Goal: Task Accomplishment & Management: Manage account settings

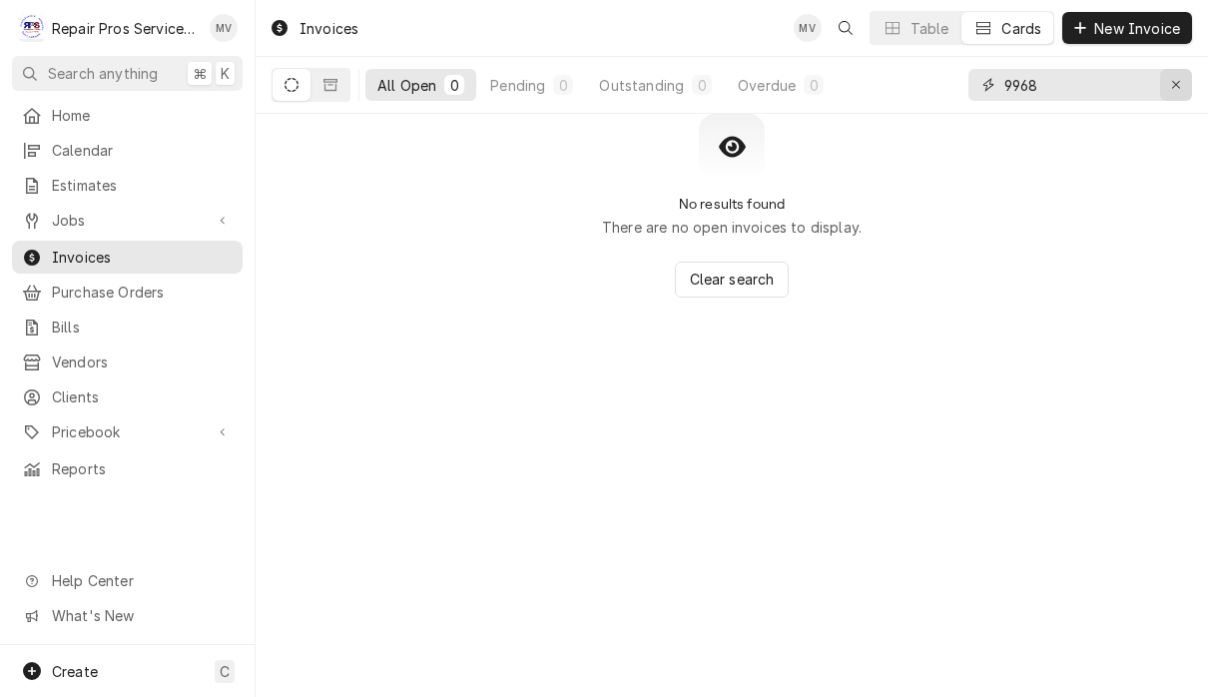
click at [1182, 85] on div "Erase input" at bounding box center [1176, 85] width 20 height 20
type input "340.70"
click at [325, 90] on icon "Dynamic Content Wrapper" at bounding box center [330, 85] width 14 height 12
click at [323, 92] on button "Dynamic Content Wrapper" at bounding box center [330, 85] width 38 height 32
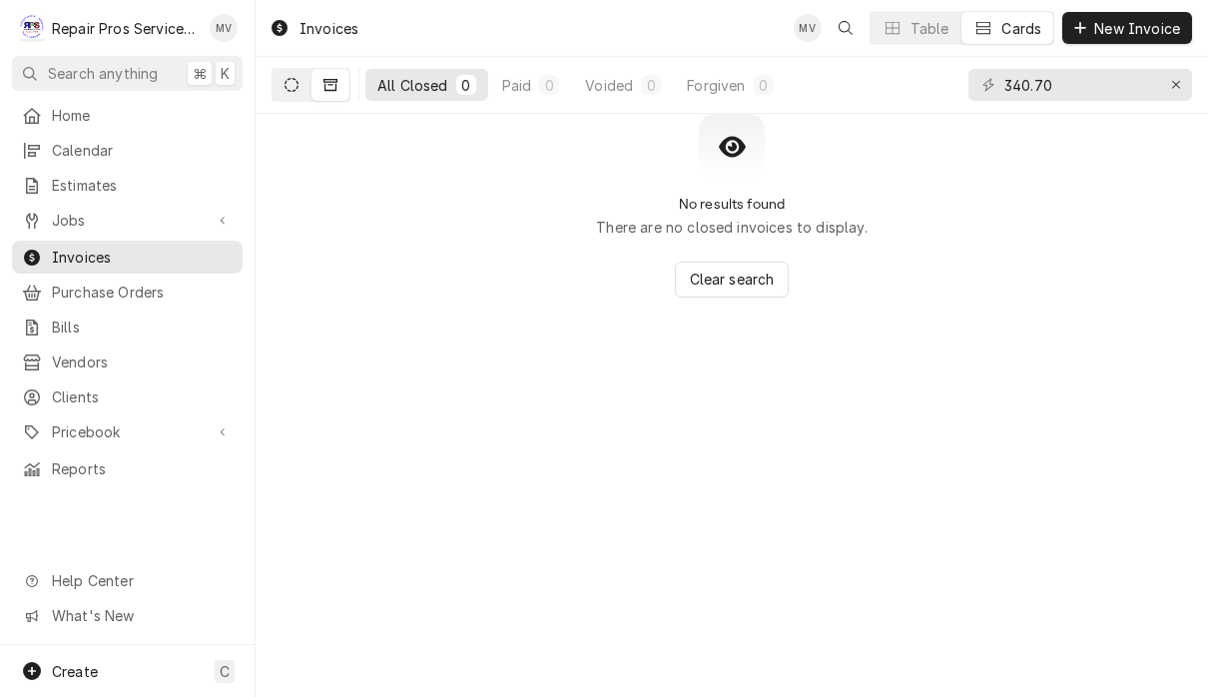
click at [284, 88] on icon "Dynamic Content Wrapper" at bounding box center [291, 85] width 14 height 14
click at [1172, 84] on icon "Erase input" at bounding box center [1176, 85] width 11 height 14
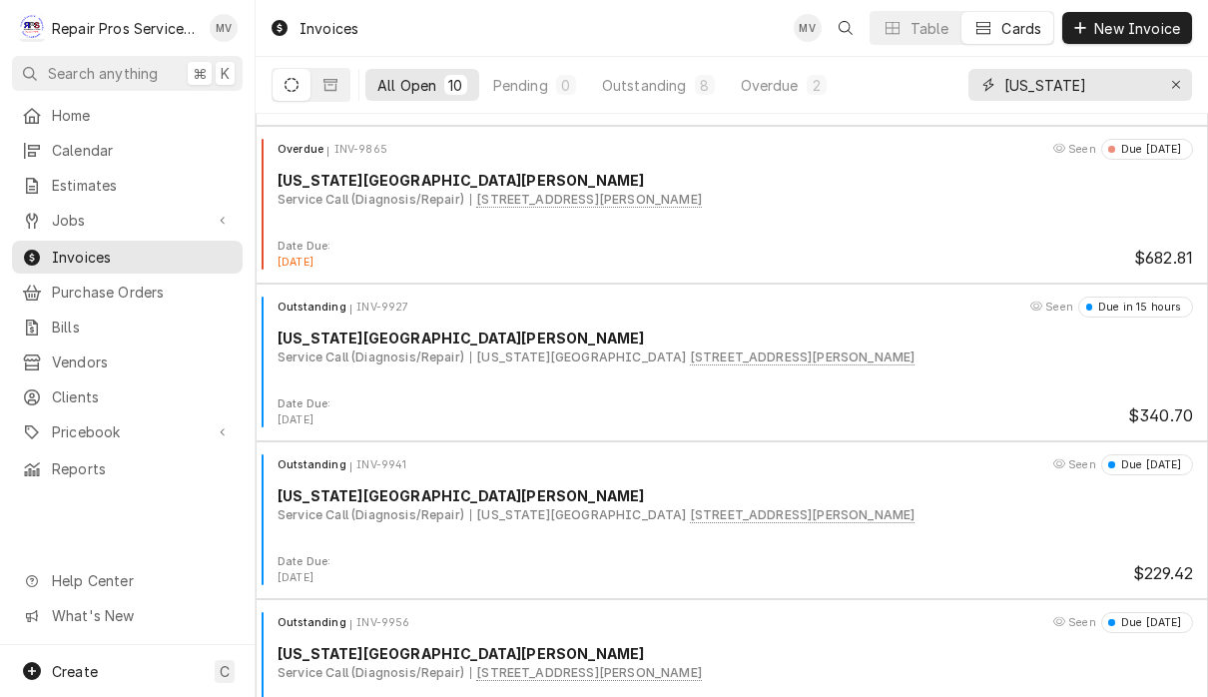
scroll to position [147, 0]
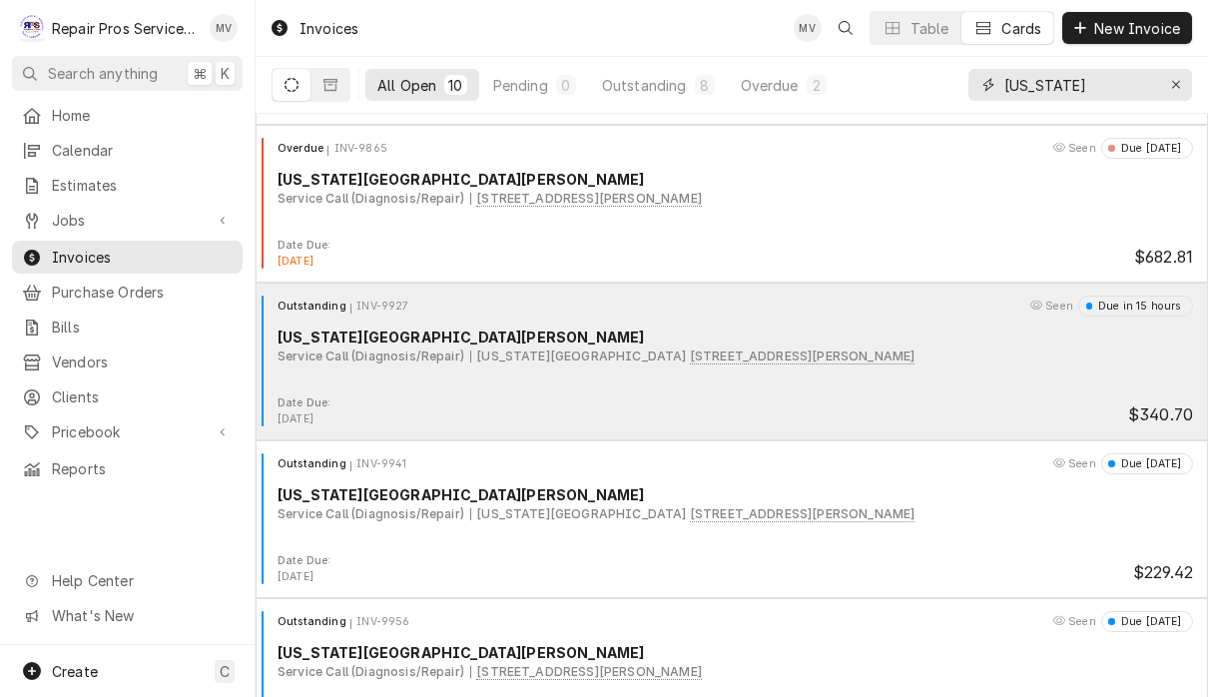
type input "Texas"
click at [954, 343] on div "[US_STATE][GEOGRAPHIC_DATA][PERSON_NAME]" at bounding box center [734, 336] width 915 height 21
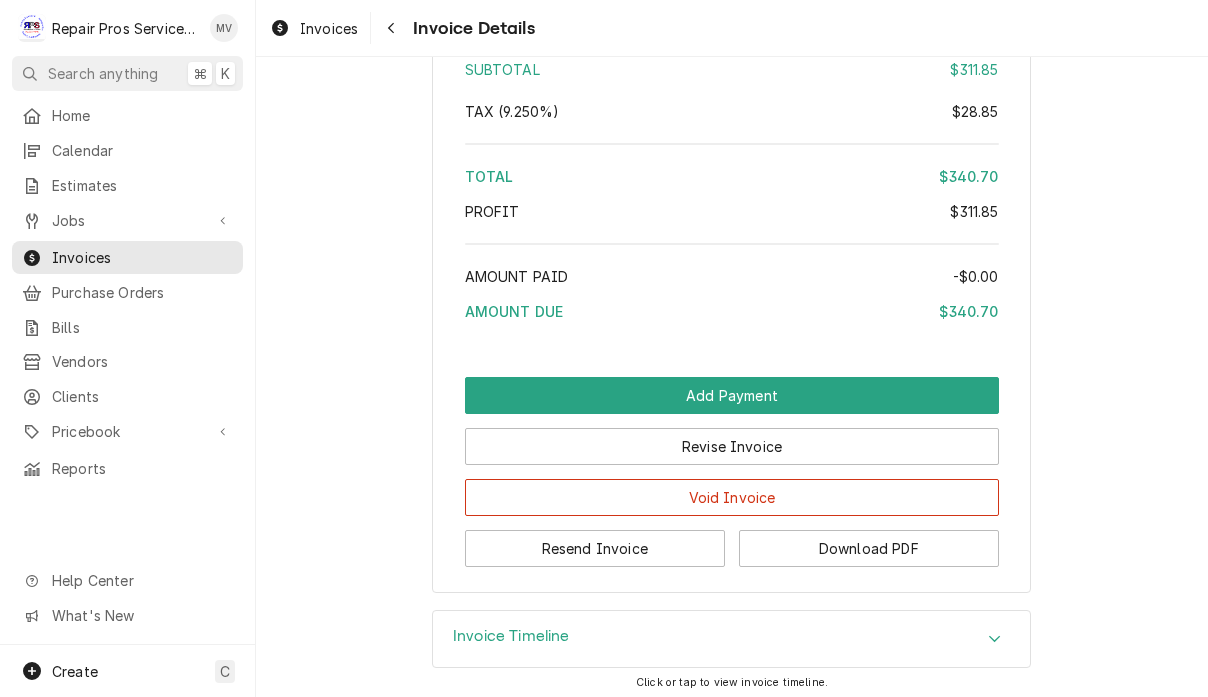
scroll to position [3299, 0]
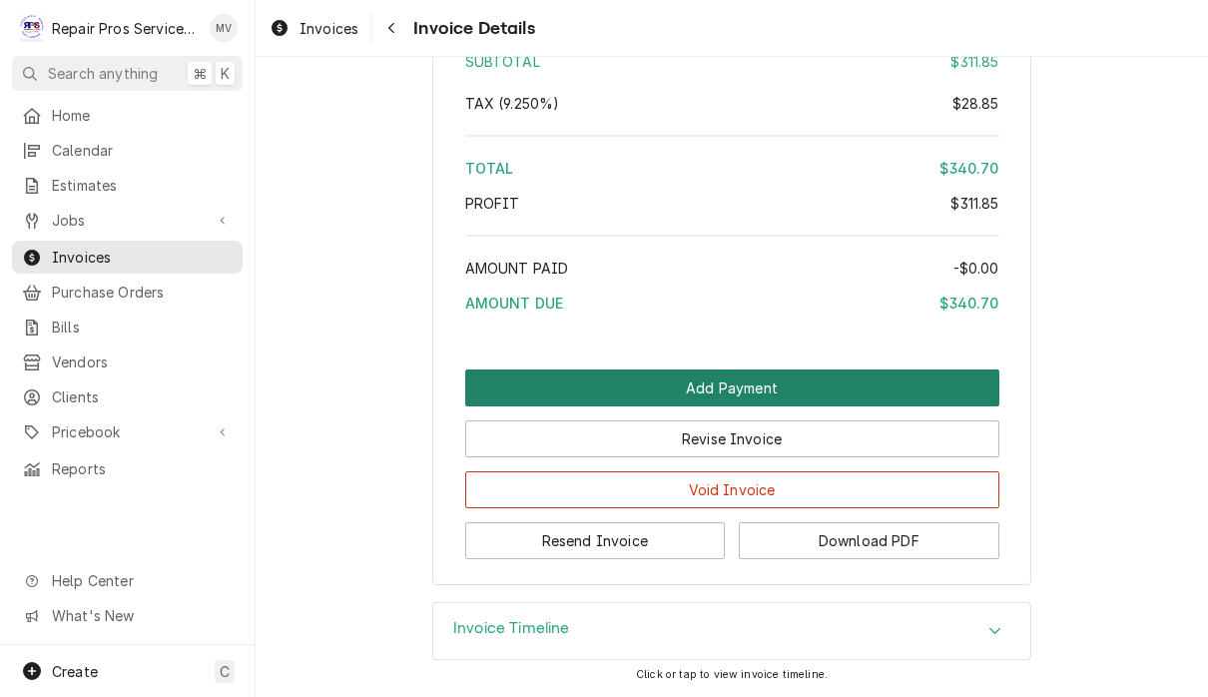
click at [824, 389] on button "Add Payment" at bounding box center [732, 387] width 534 height 37
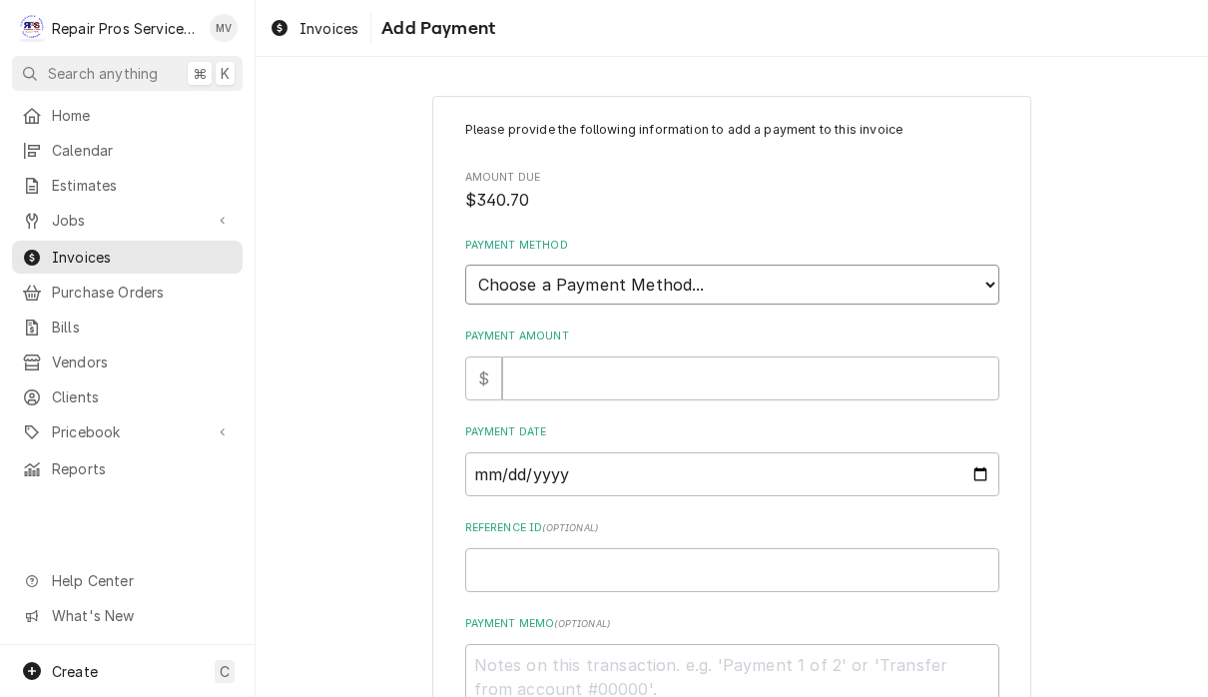
click at [824, 275] on select "Choose a Payment Method... Cash Check Credit/Debit Card ACH/eCheck Other" at bounding box center [732, 285] width 534 height 40
select select "4"
click at [704, 566] on input "Reference ID ( optional )" at bounding box center [732, 570] width 534 height 44
type textarea "x"
type input "9"
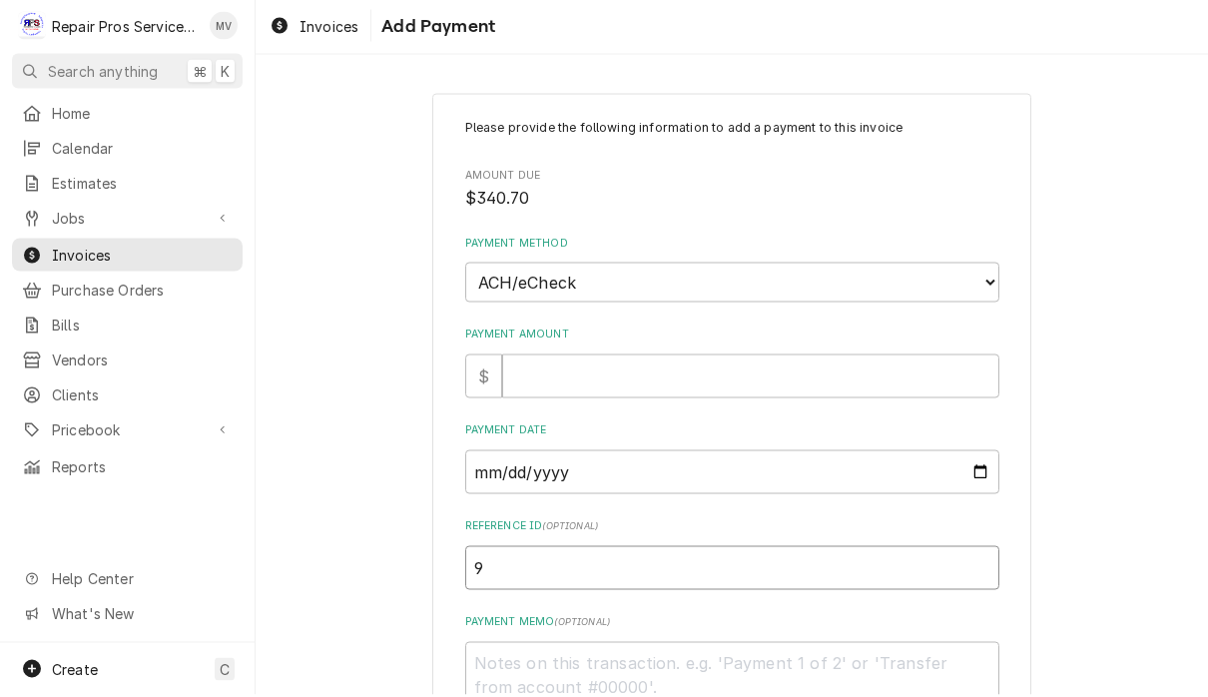
type textarea "x"
type input "99"
type textarea "x"
type input "992"
type textarea "x"
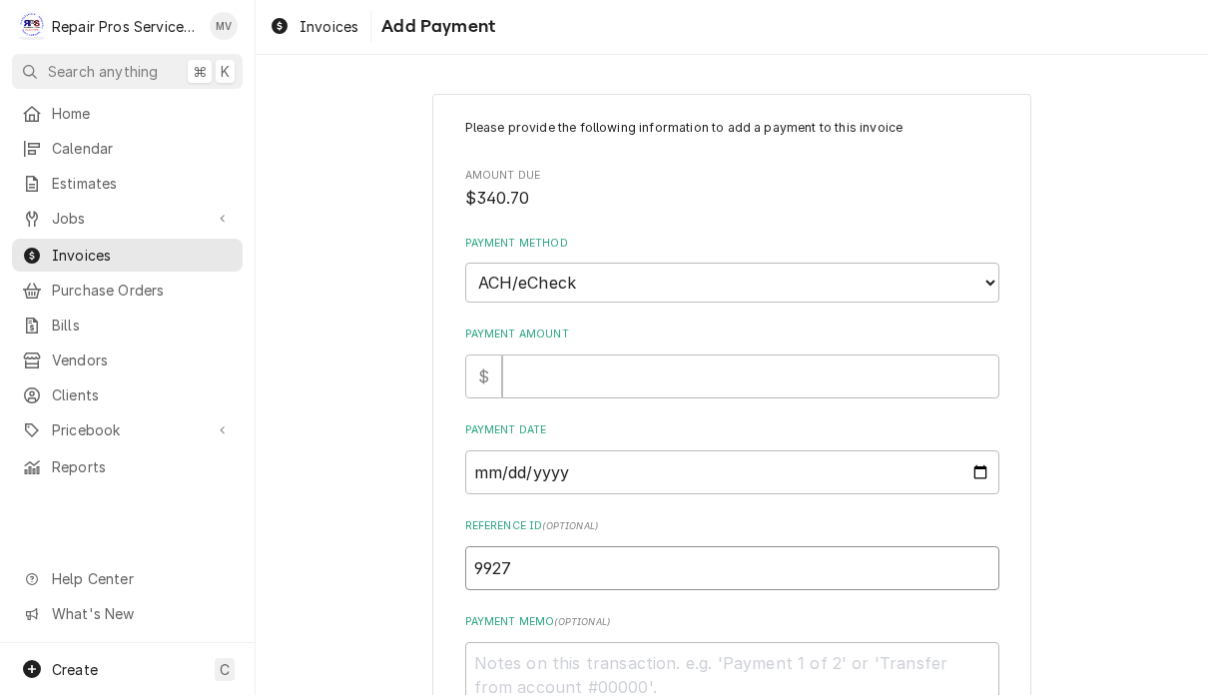
type input "9927"
click at [609, 365] on input "Payment Amount" at bounding box center [750, 378] width 497 height 44
type textarea "x"
type input "3"
type textarea "x"
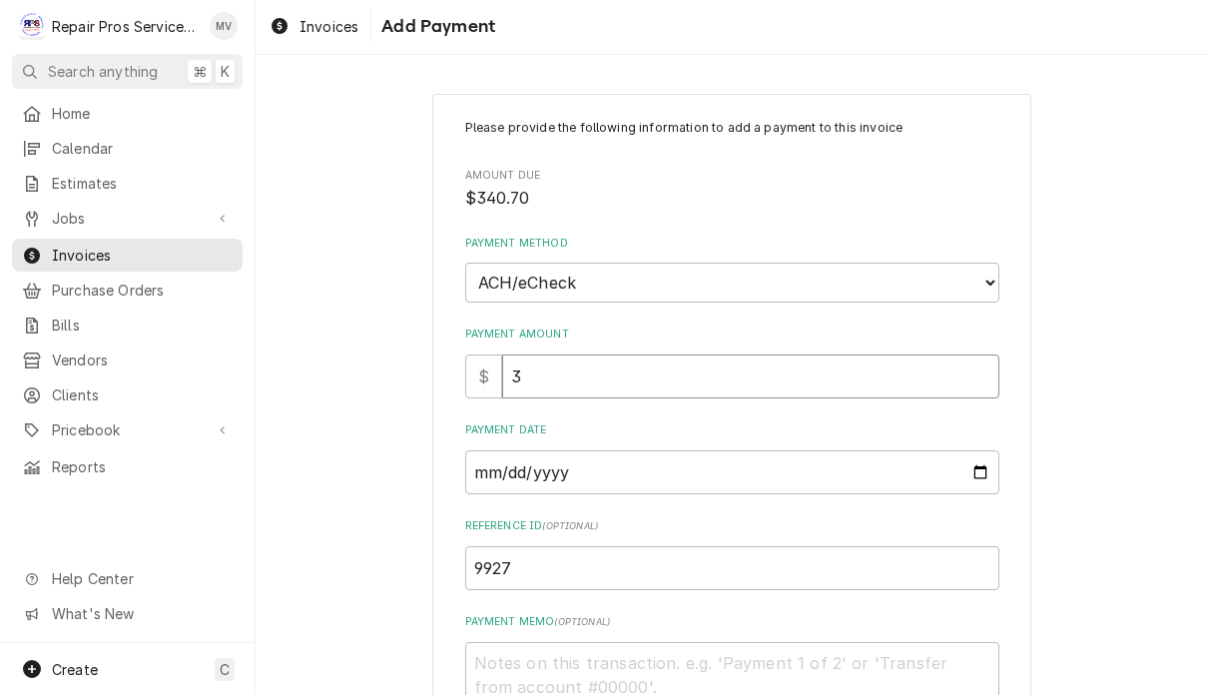
type input "34"
type textarea "x"
type input "340"
type textarea "x"
type input "340.7"
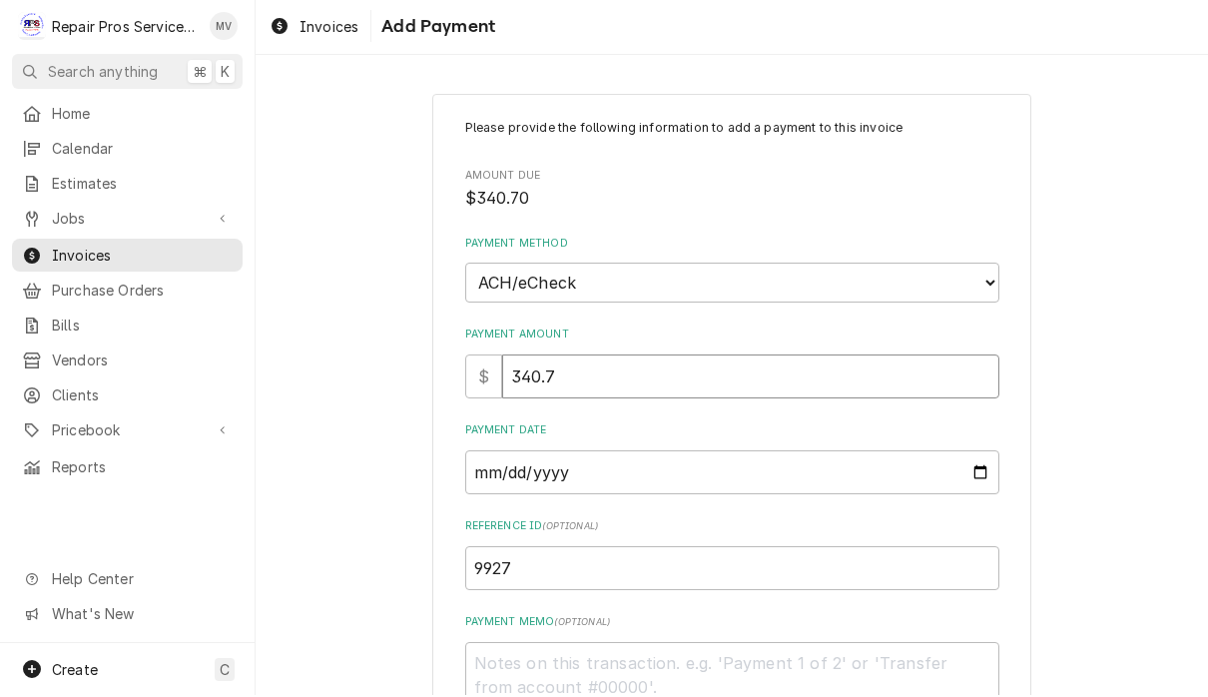
type textarea "x"
type input "340.70"
click at [675, 466] on input "Payment Date" at bounding box center [732, 474] width 534 height 44
type input "[DATE]"
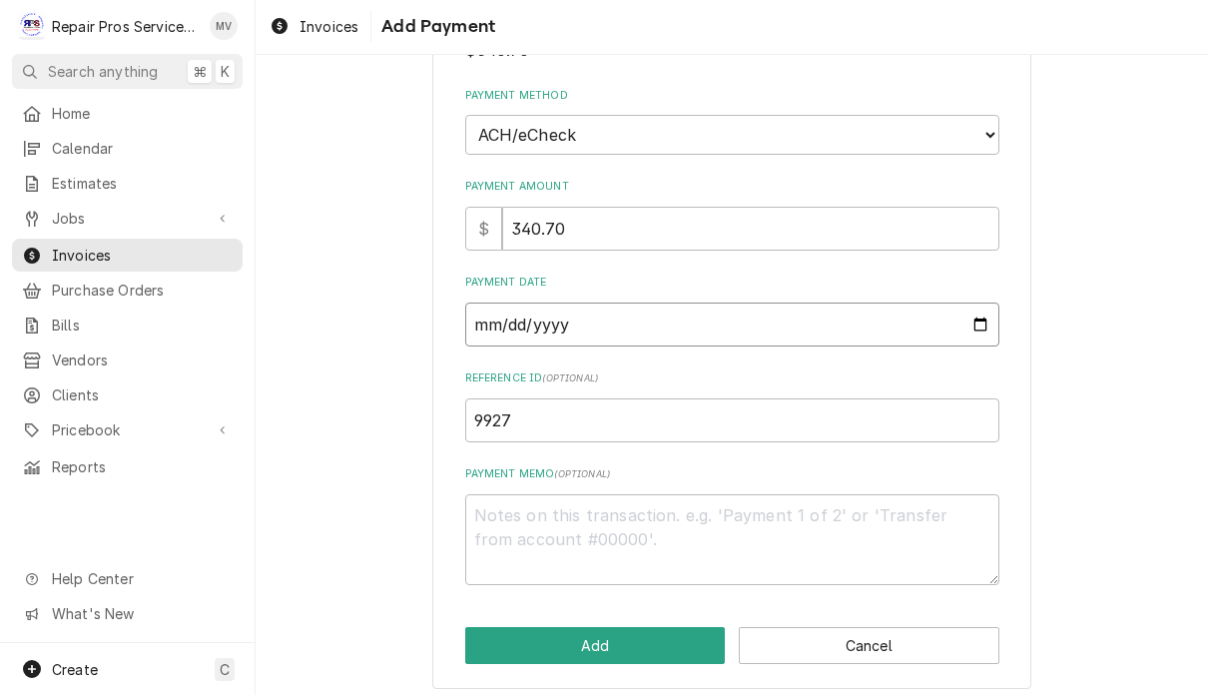
scroll to position [147, 0]
click at [667, 526] on textarea "Payment Memo ( optional )" at bounding box center [732, 542] width 534 height 91
type textarea "x"
type textarea "A"
type textarea "x"
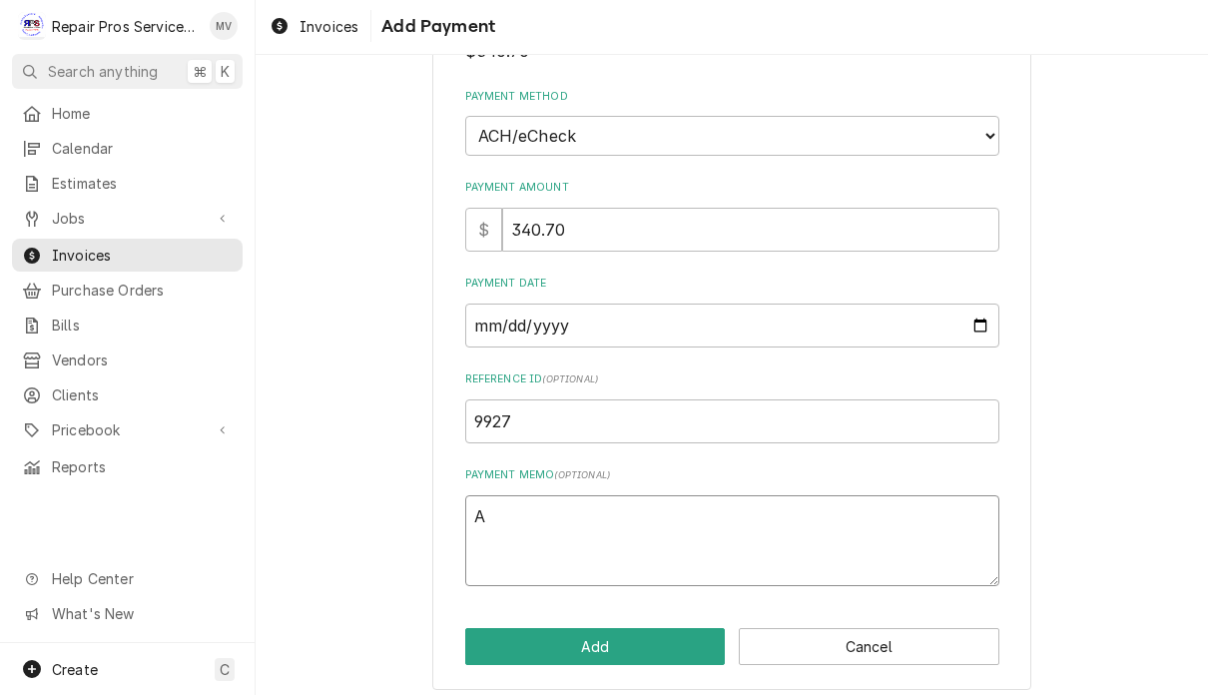
type textarea "Ac"
type textarea "x"
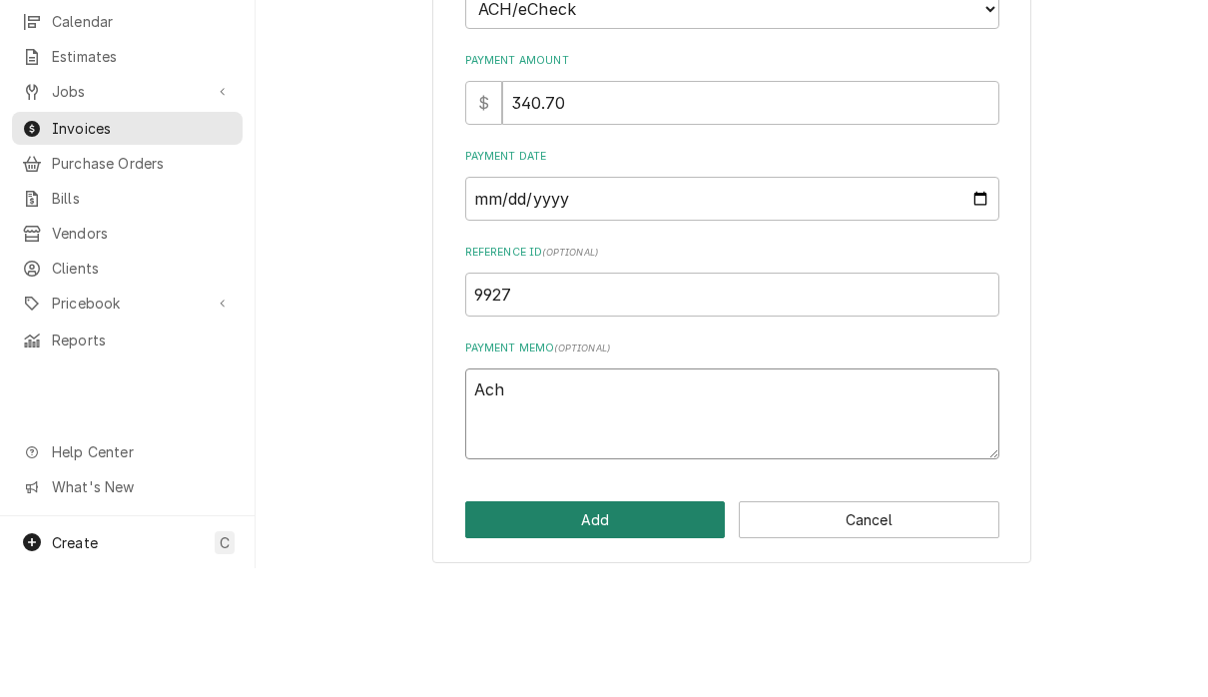
type textarea "Ach"
click at [649, 630] on button "Add" at bounding box center [595, 648] width 261 height 37
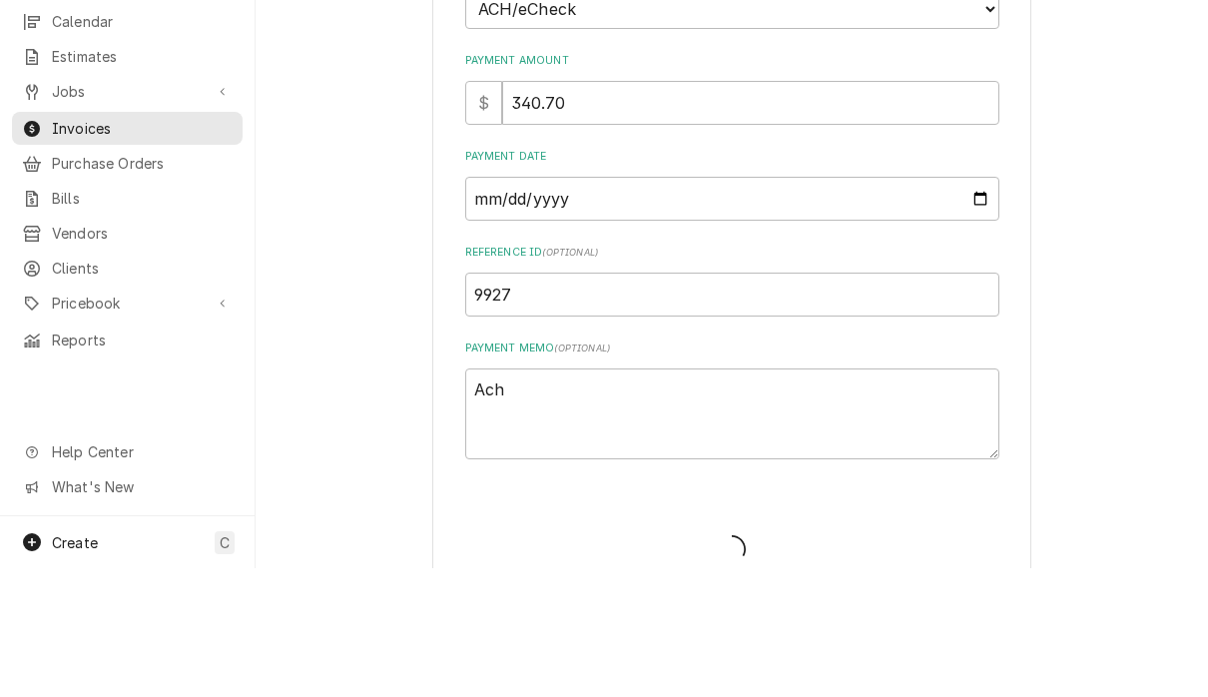
scroll to position [1, 0]
type textarea "x"
